Goal: Task Accomplishment & Management: Manage account settings

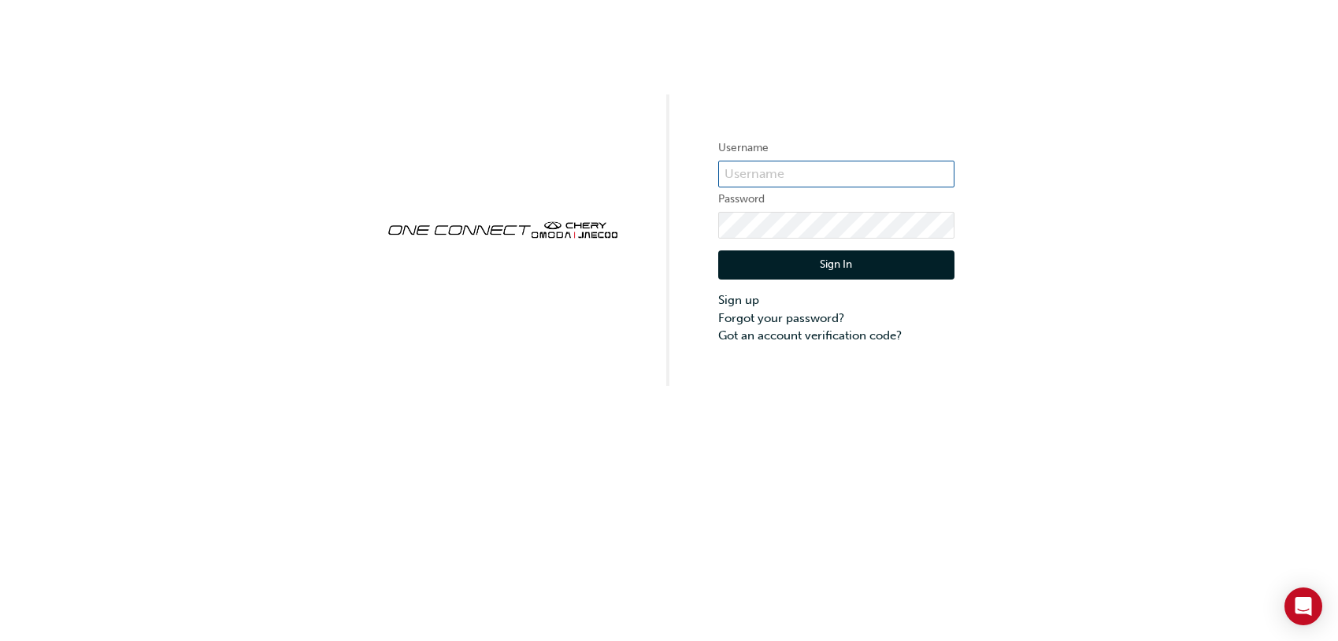
click at [759, 175] on input "text" at bounding box center [836, 174] width 236 height 27
type input "paulc"
click button "Sign In" at bounding box center [836, 265] width 236 height 30
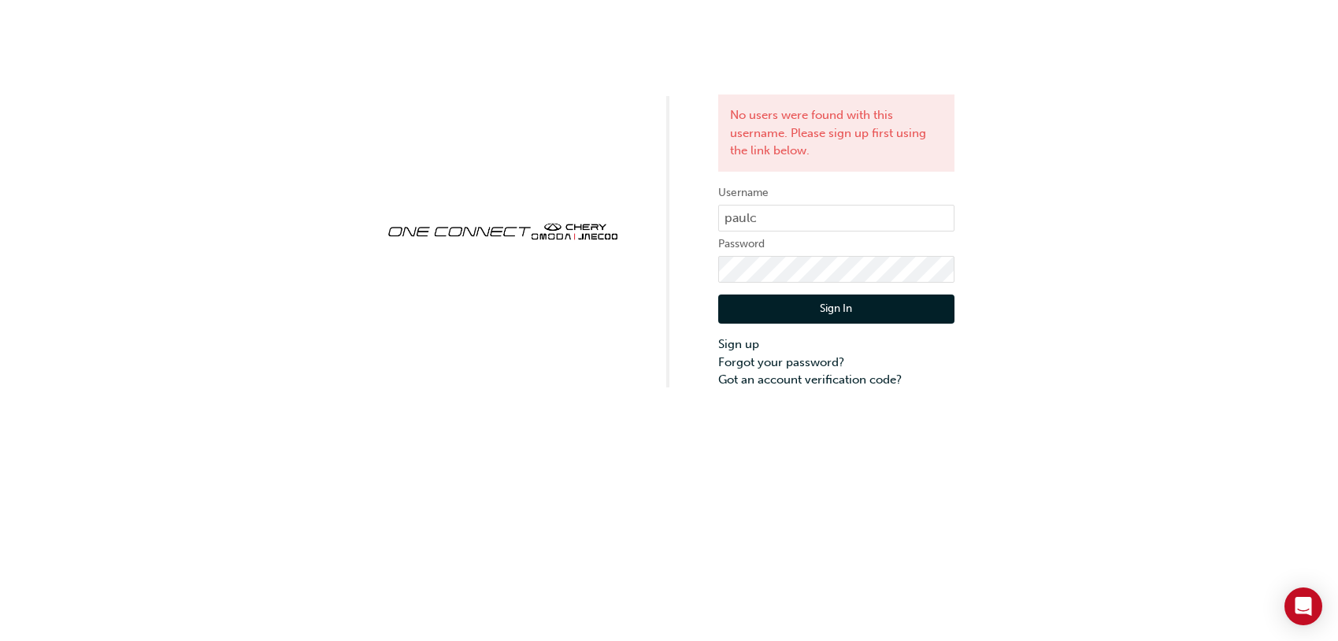
click at [794, 253] on label "Password" at bounding box center [836, 244] width 236 height 19
click button "Sign In" at bounding box center [836, 310] width 236 height 30
click at [787, 228] on input "paulc" at bounding box center [836, 218] width 236 height 27
type input "[EMAIL_ADDRESS][DOMAIN_NAME]"
click at [775, 298] on button "Sign In" at bounding box center [836, 310] width 236 height 30
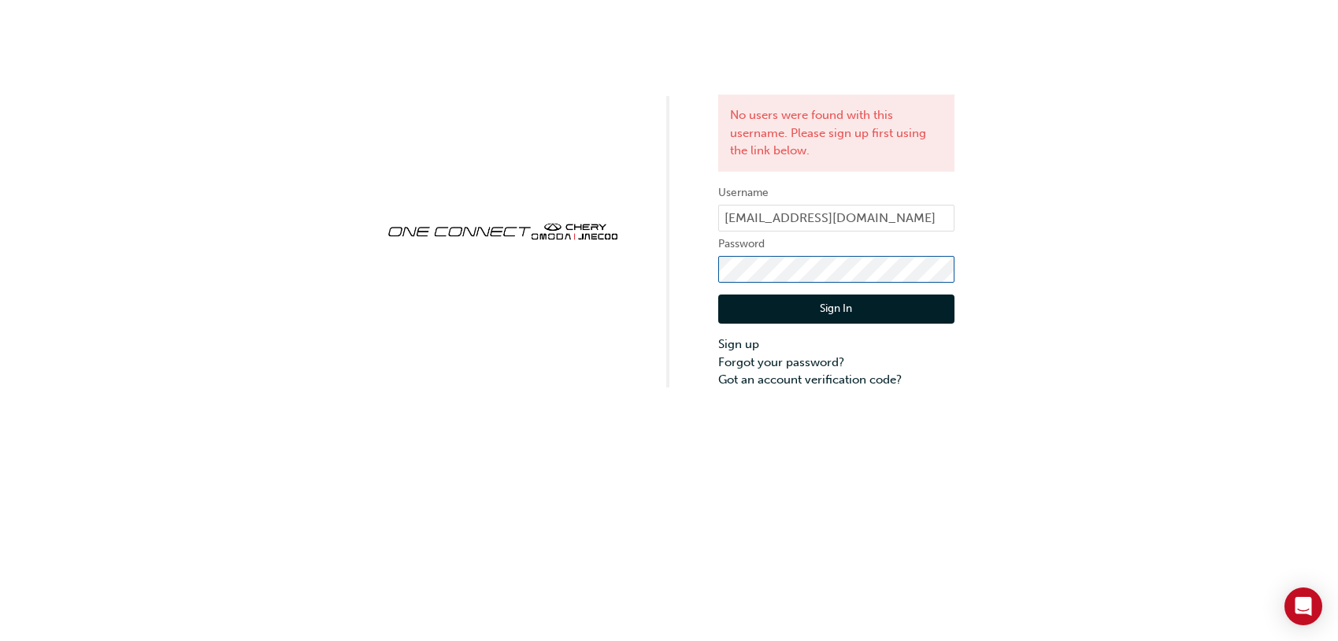
click button "Sign In" at bounding box center [836, 310] width 236 height 30
click at [641, 69] on div "No users were found with this username. Please sign up first using the link bel…" at bounding box center [669, 194] width 1338 height 389
click at [806, 221] on input "[EMAIL_ADDRESS][DOMAIN_NAME]" at bounding box center [836, 218] width 236 height 27
click at [805, 219] on input "[EMAIL_ADDRESS][DOMAIN_NAME]" at bounding box center [836, 218] width 236 height 27
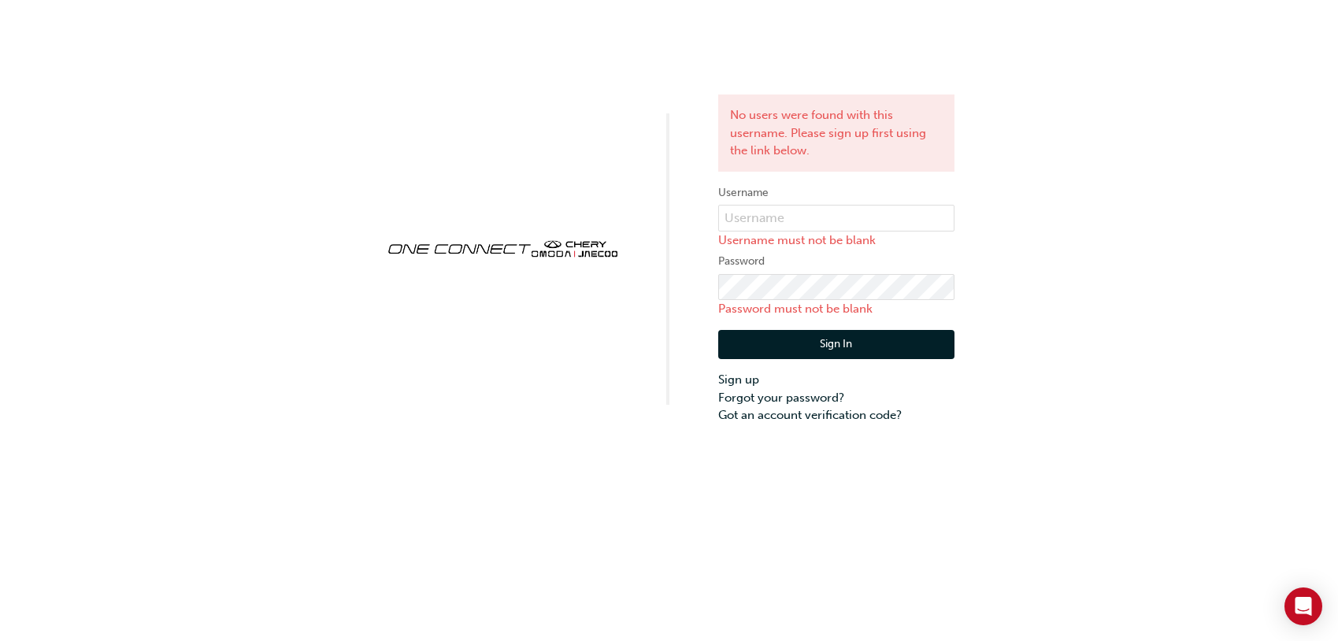
click at [842, 75] on div "No users were found with this username. Please sign up first using the link bel…" at bounding box center [669, 212] width 1338 height 425
